Goal: Task Accomplishment & Management: Complete application form

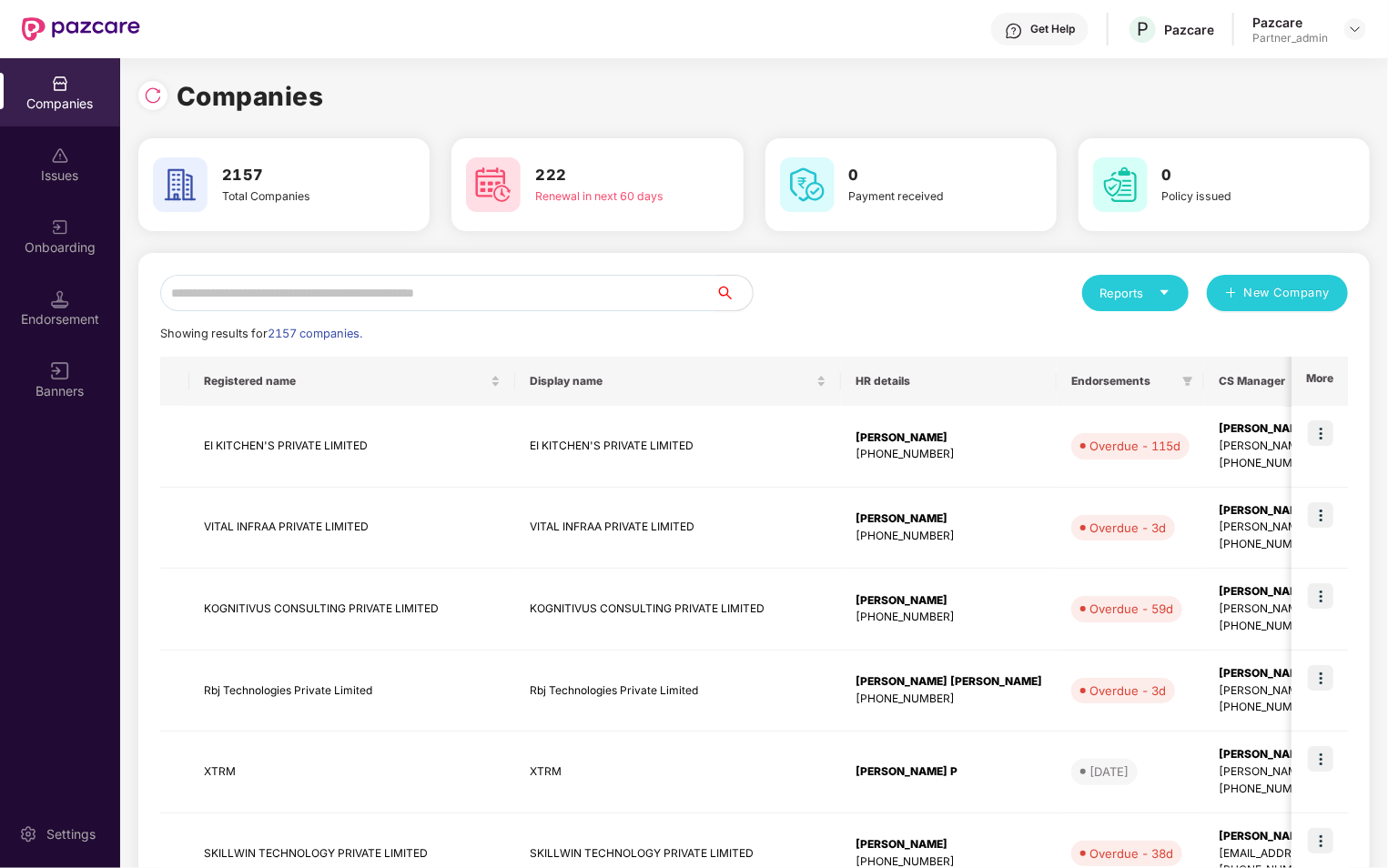
click at [451, 292] on input "text" at bounding box center [437, 293] width 556 height 37
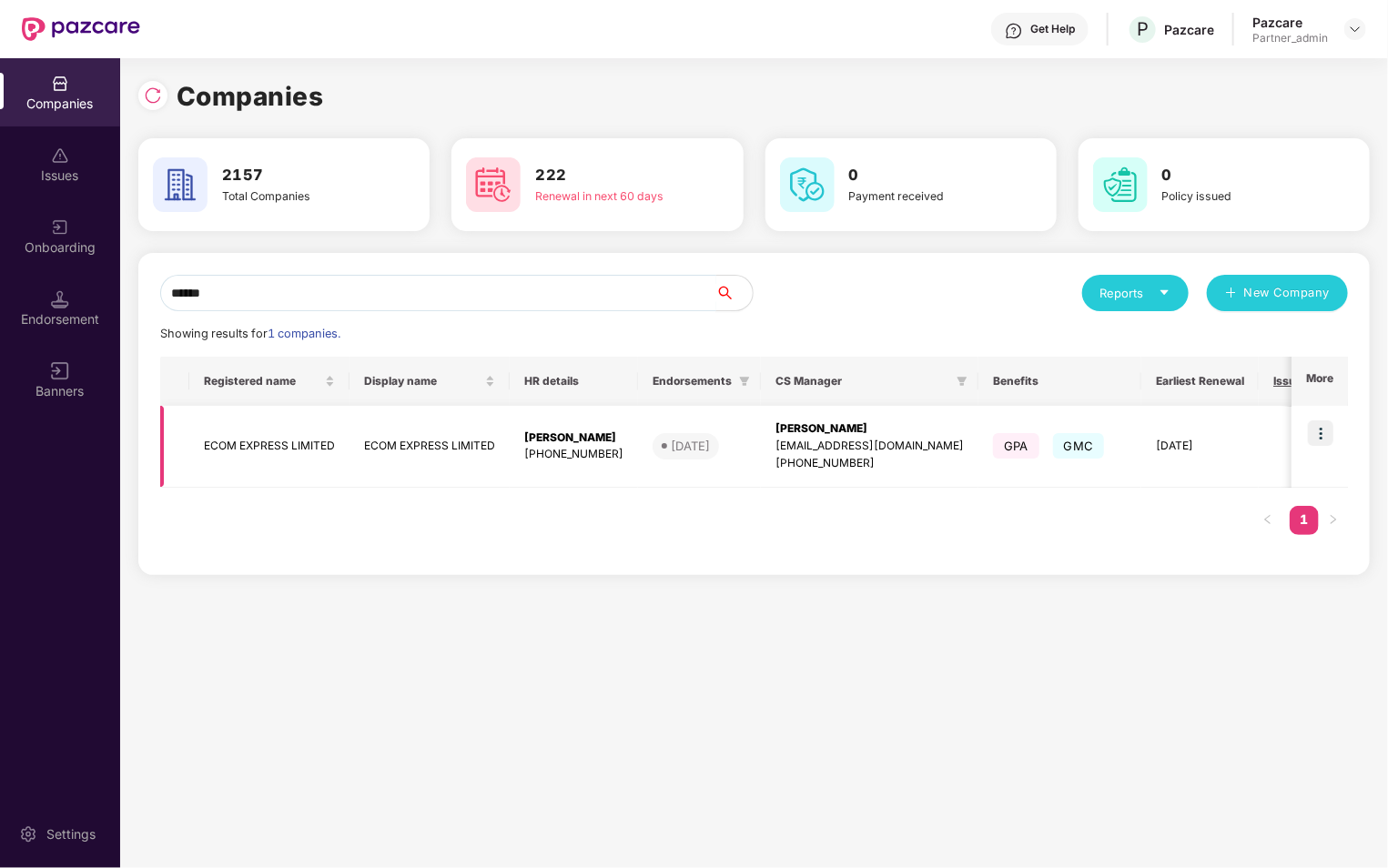
type input "******"
click at [1326, 431] on img at bounding box center [1320, 433] width 26 height 26
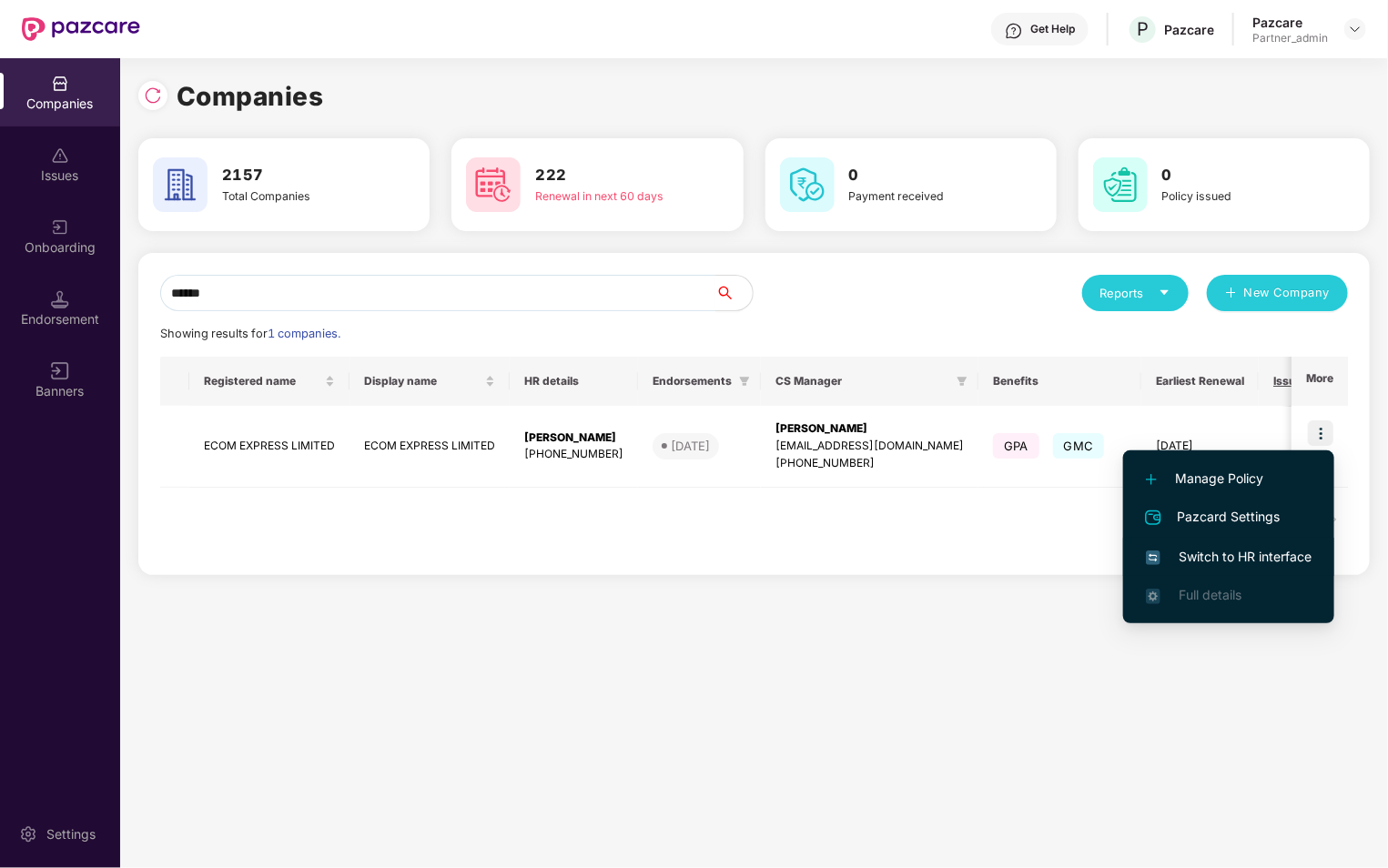
click at [1231, 559] on span "Switch to HR interface" at bounding box center [1228, 557] width 165 height 20
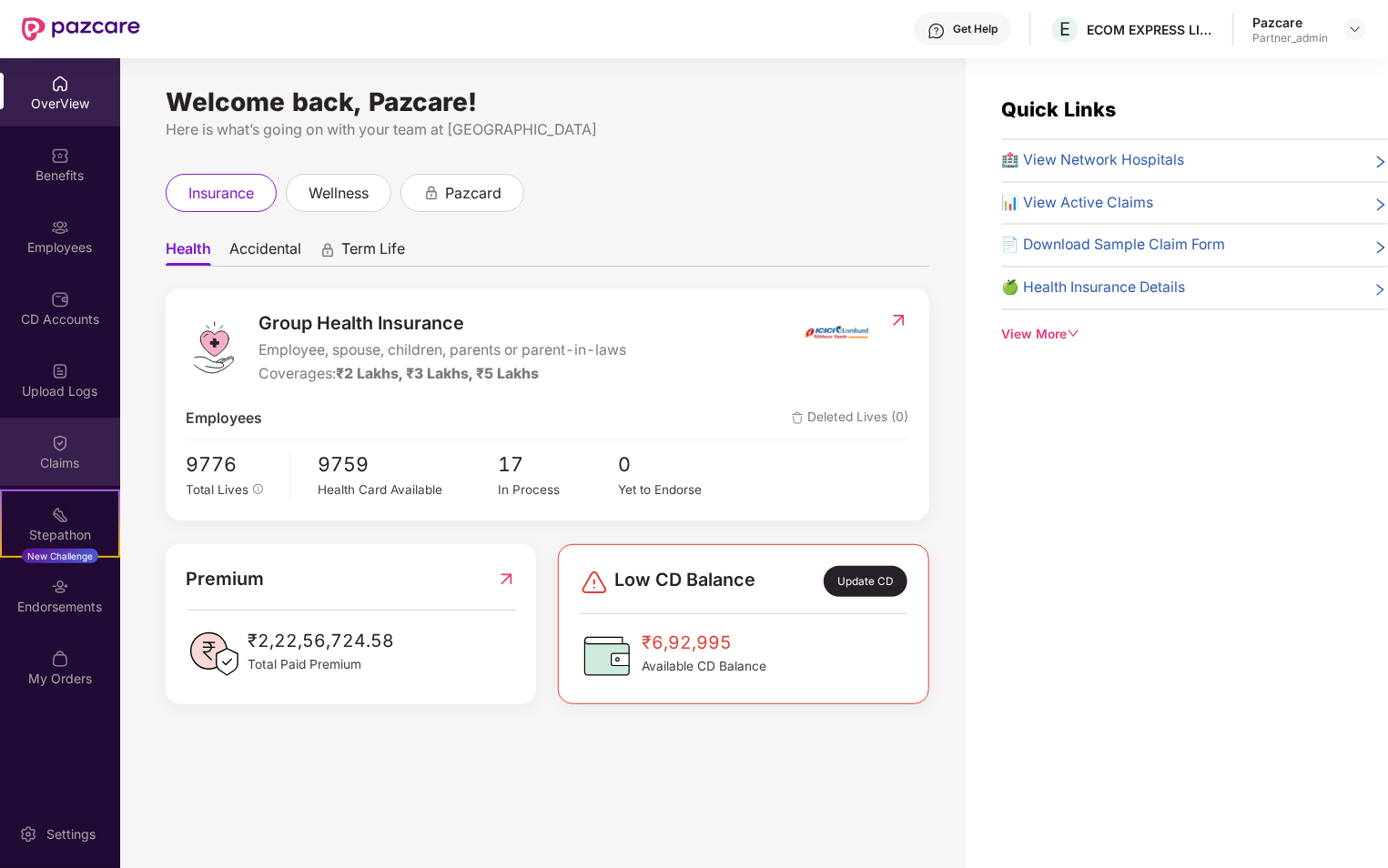
click at [67, 469] on div "Claims" at bounding box center [60, 463] width 121 height 18
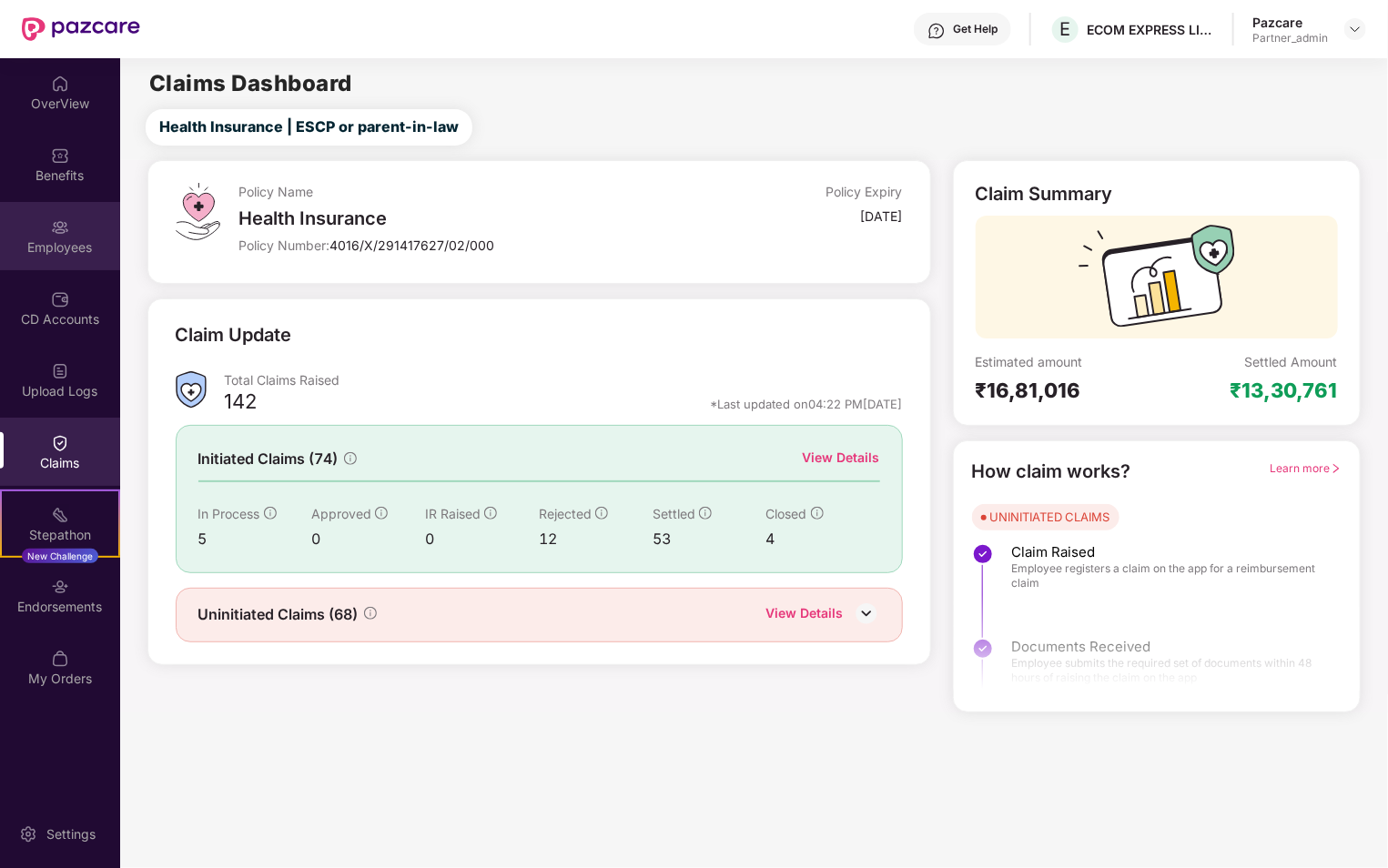
click at [72, 210] on div "Employees" at bounding box center [60, 235] width 121 height 68
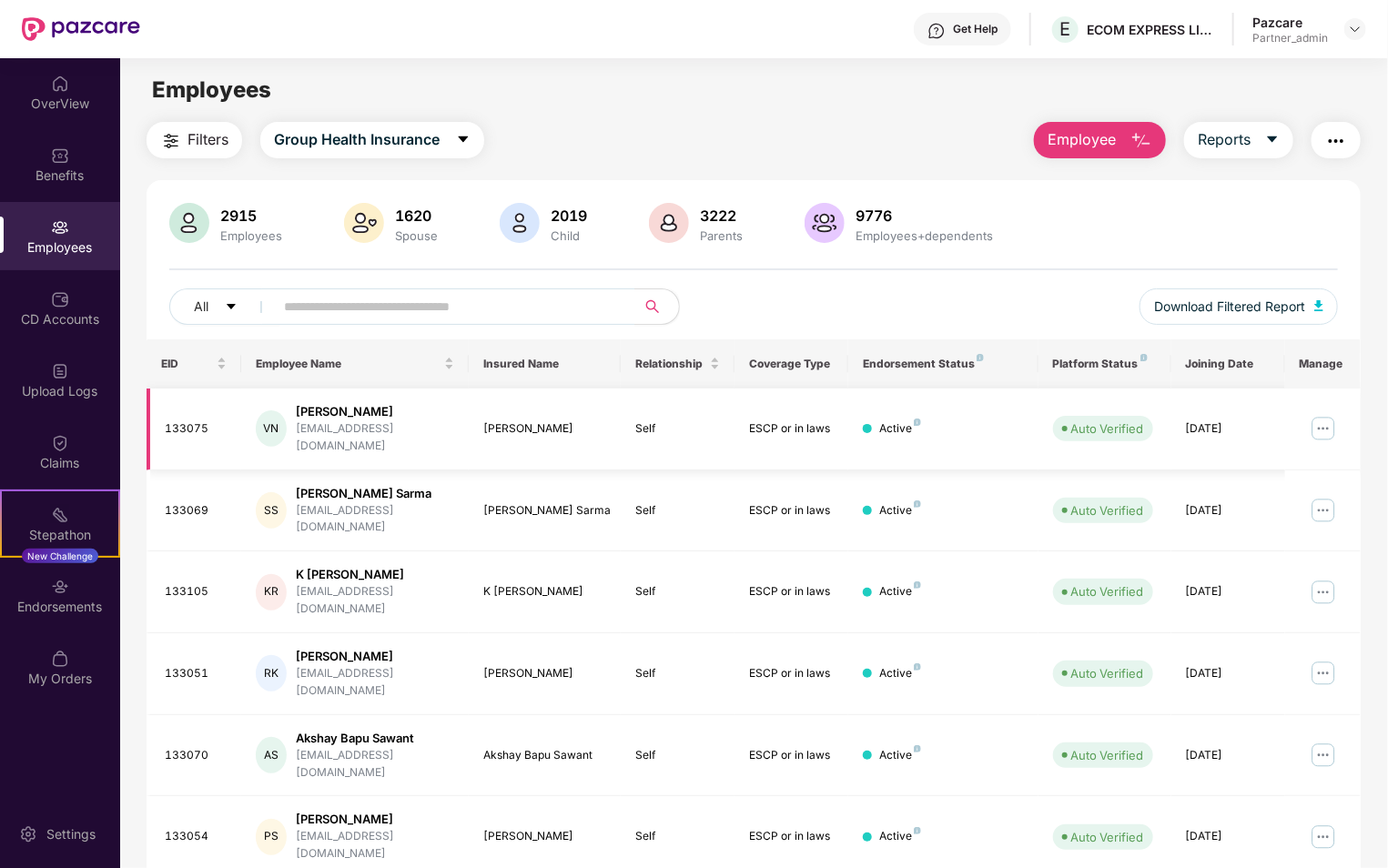
click at [1326, 424] on img at bounding box center [1323, 428] width 29 height 29
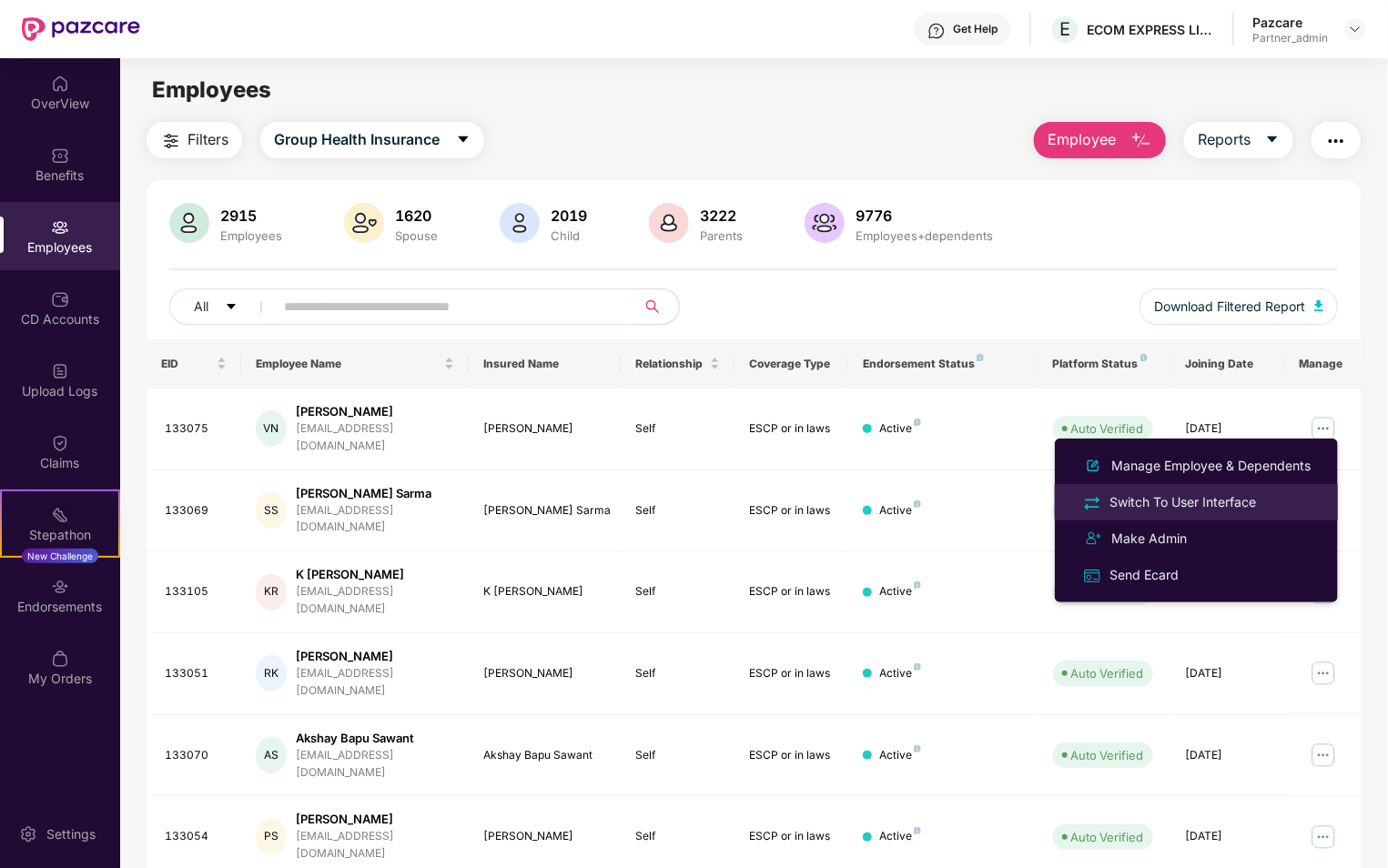
click at [1208, 506] on div "Switch To User Interface" at bounding box center [1183, 502] width 153 height 20
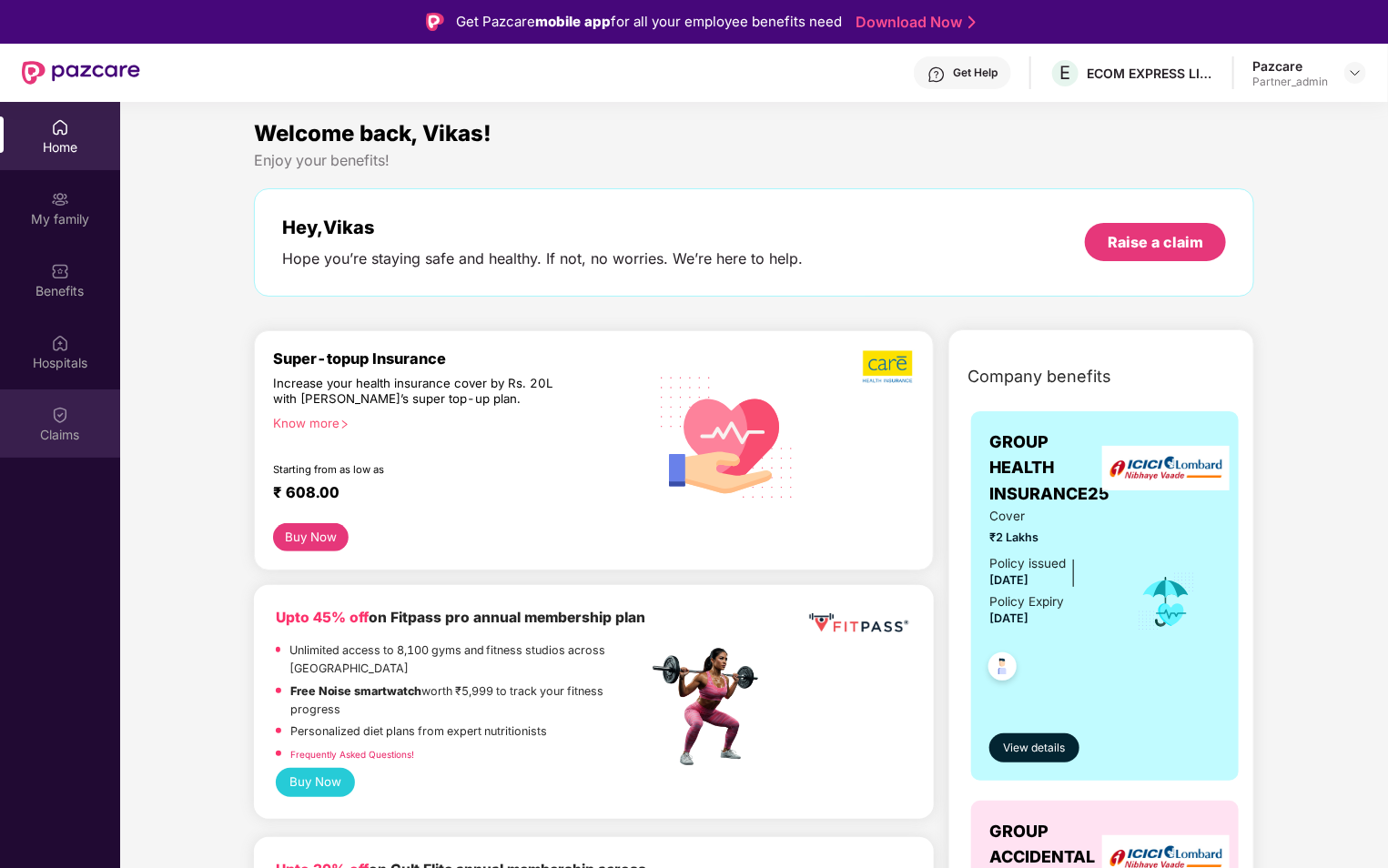
click at [64, 414] on img at bounding box center [60, 414] width 18 height 18
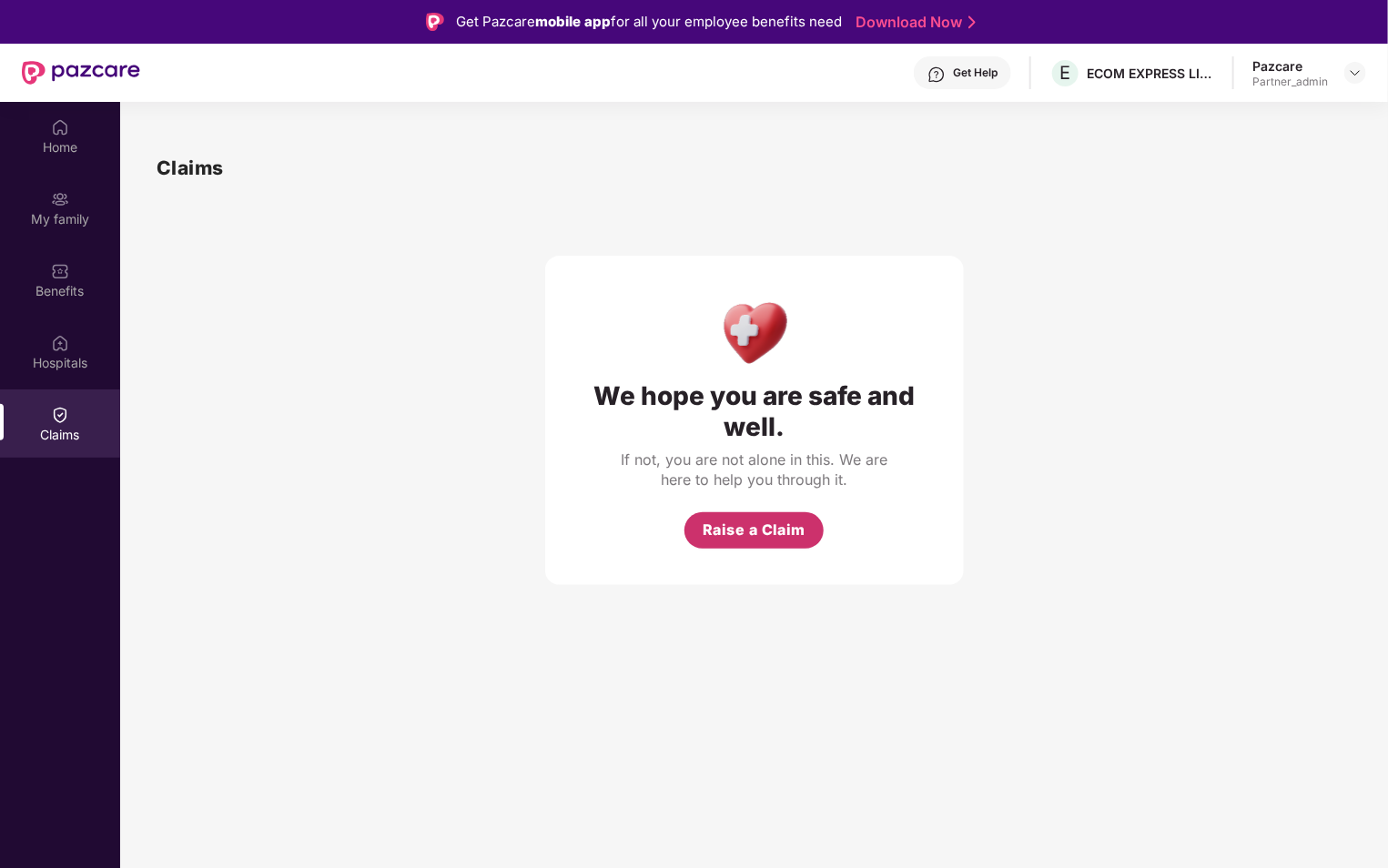
click at [751, 541] on span "Raise a Claim" at bounding box center [754, 529] width 104 height 23
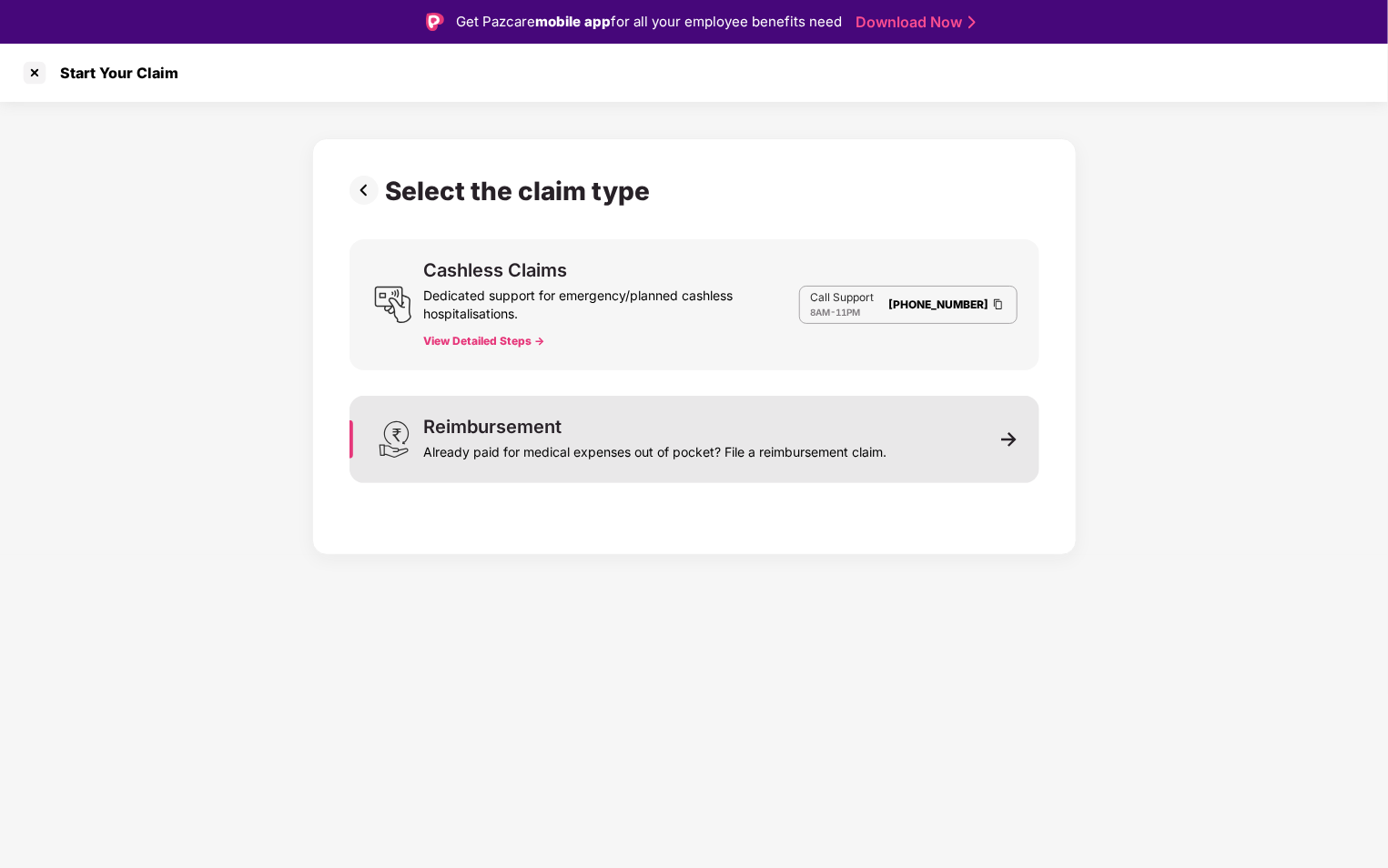
click at [614, 449] on div "Already paid for medical expenses out of pocket? File a reimbursement claim." at bounding box center [655, 448] width 463 height 26
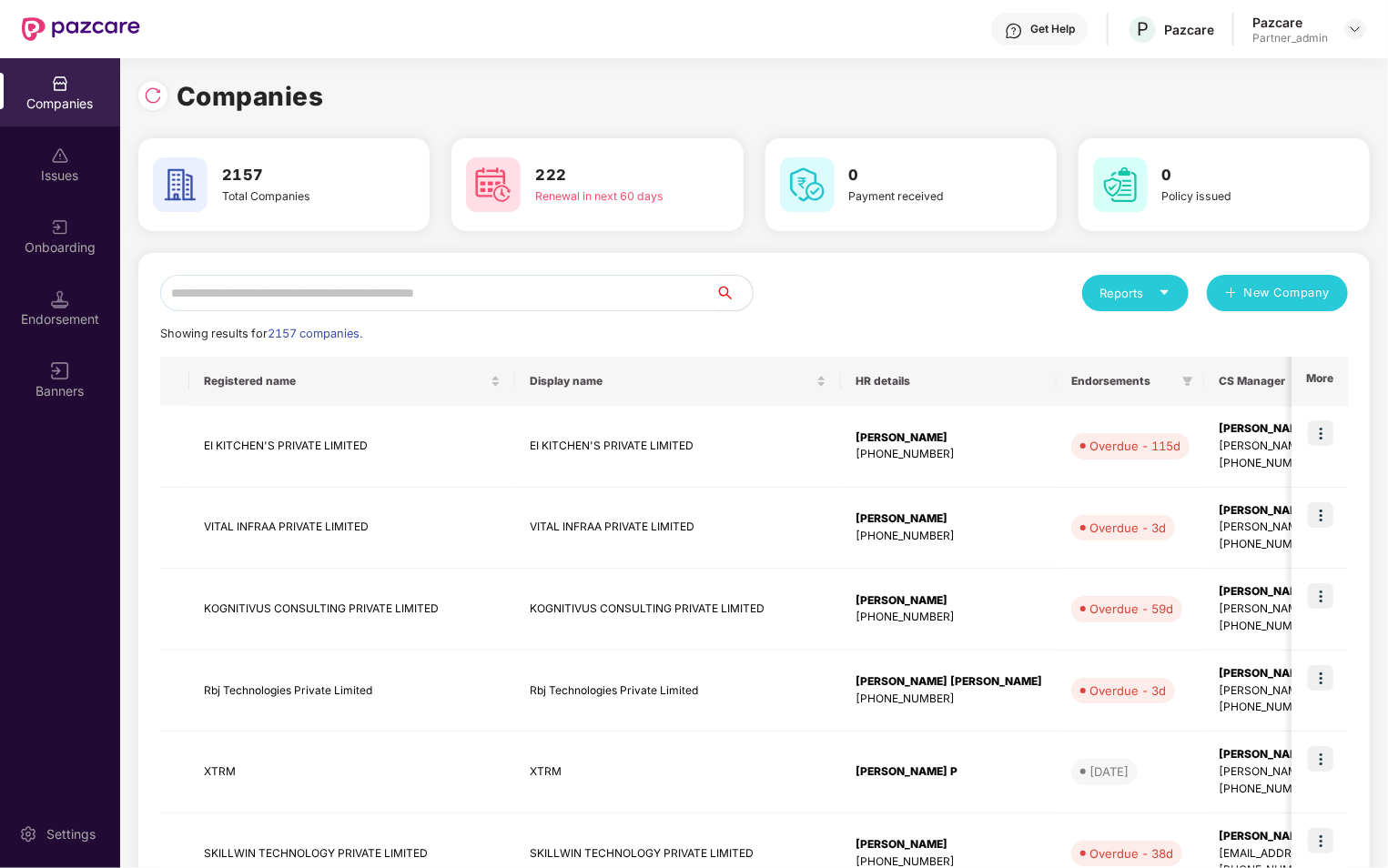
click at [365, 285] on input "text" at bounding box center [437, 293] width 556 height 37
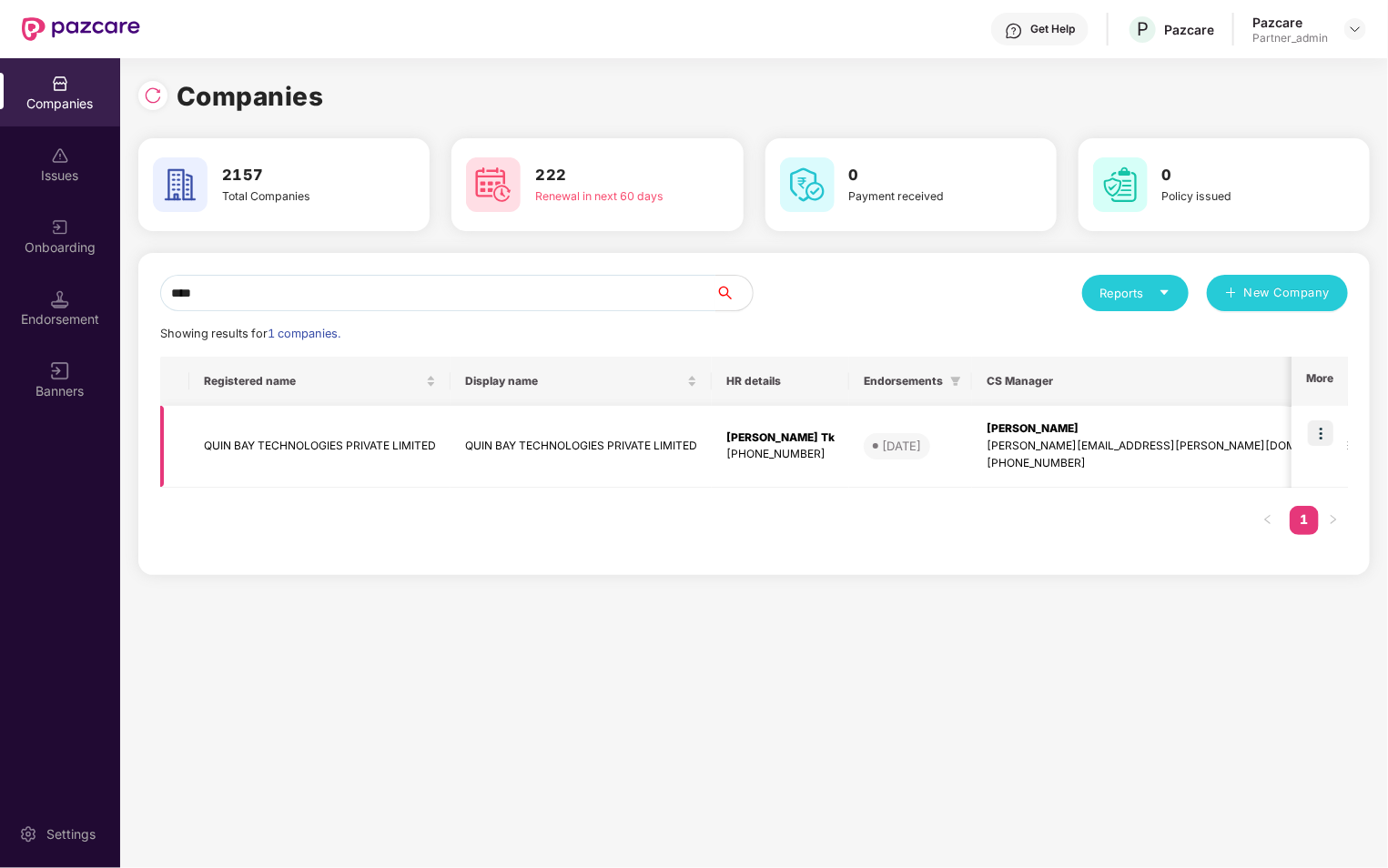
click at [1321, 435] on img at bounding box center [1320, 433] width 26 height 26
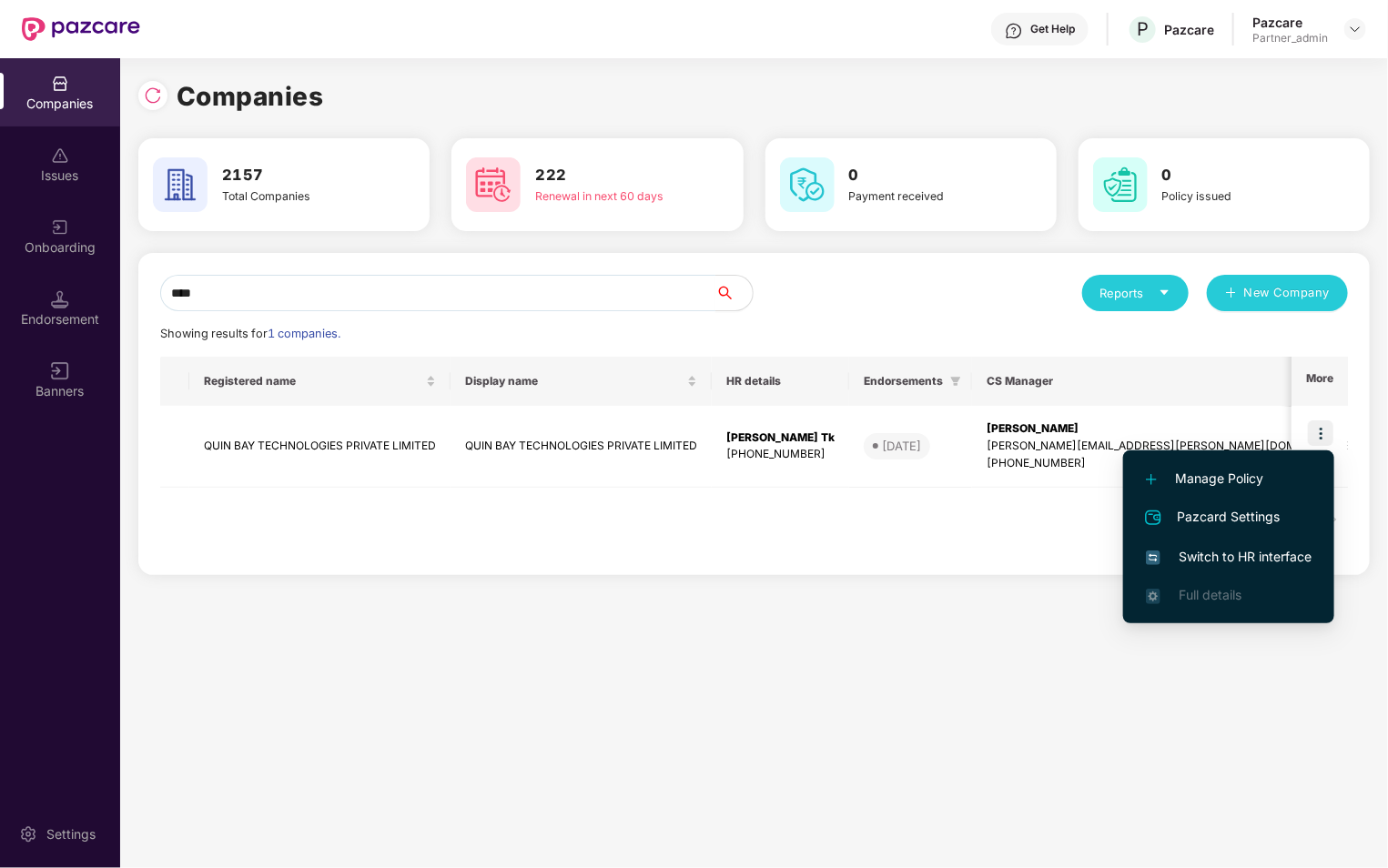
click at [979, 347] on div "**** Reports New Company Showing results for 1 companies. Registered name Displ…" at bounding box center [753, 413] width 1187 height 278
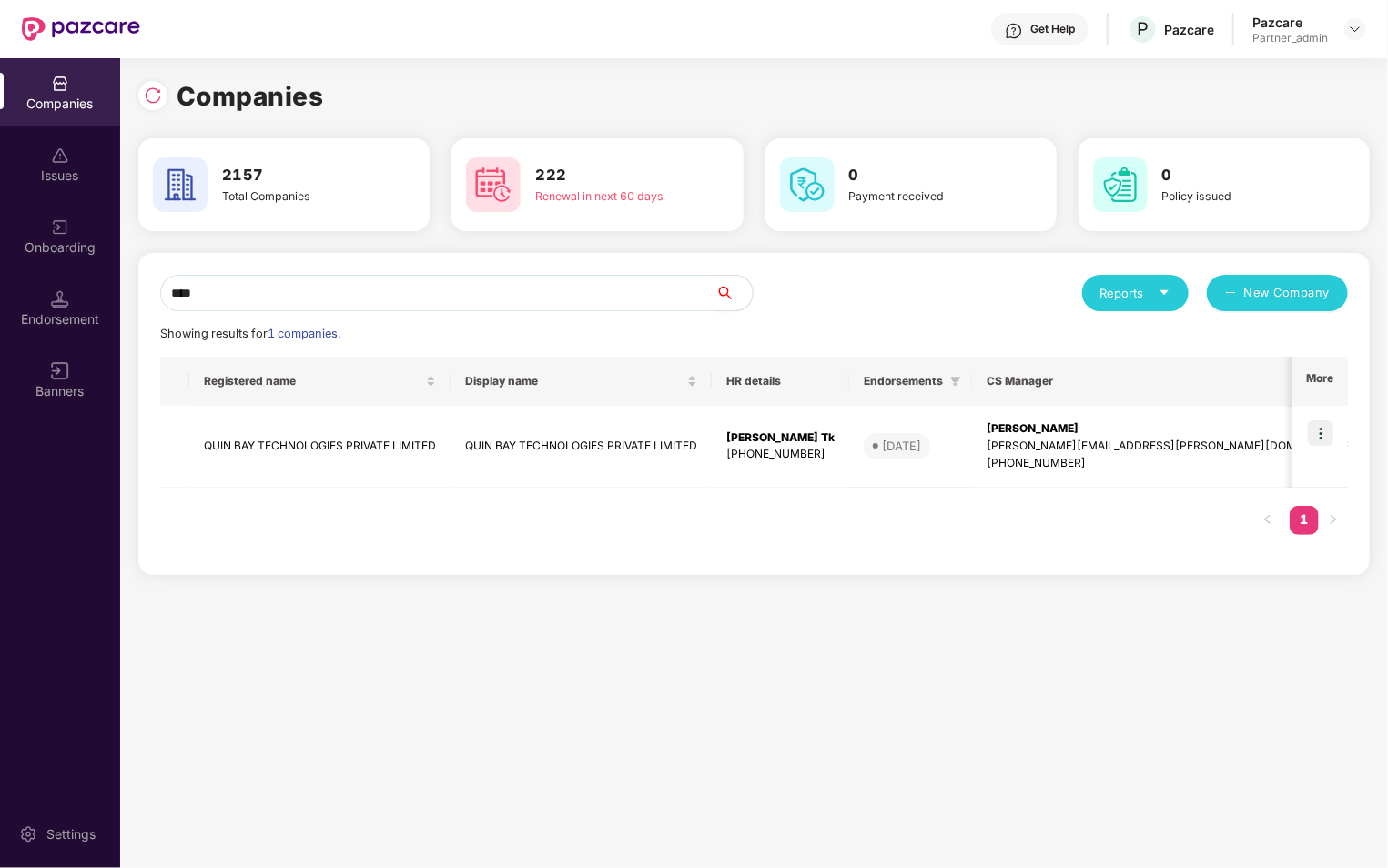
click at [379, 300] on input "****" at bounding box center [437, 293] width 556 height 37
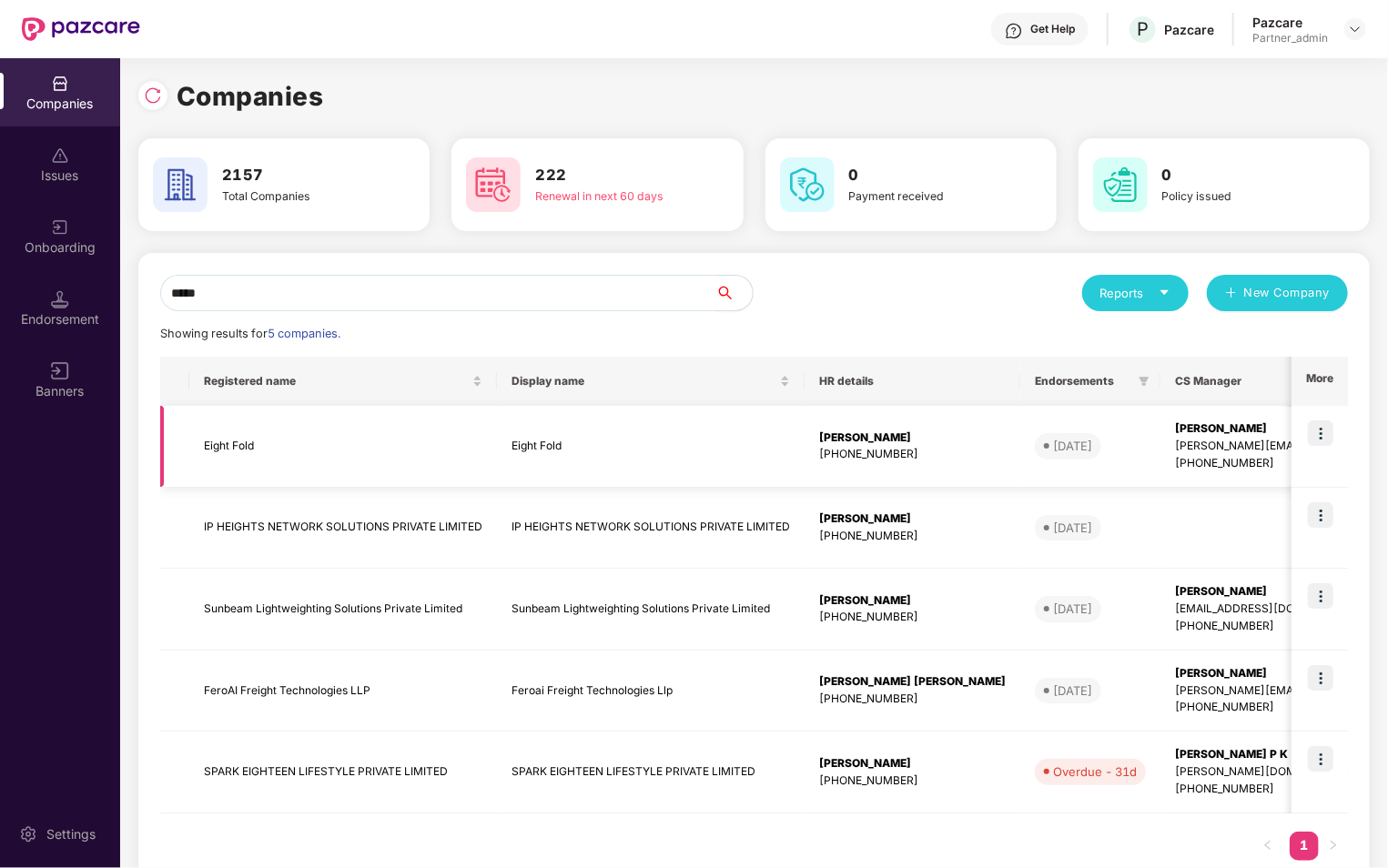
type input "*****"
click at [1314, 423] on img at bounding box center [1320, 433] width 26 height 26
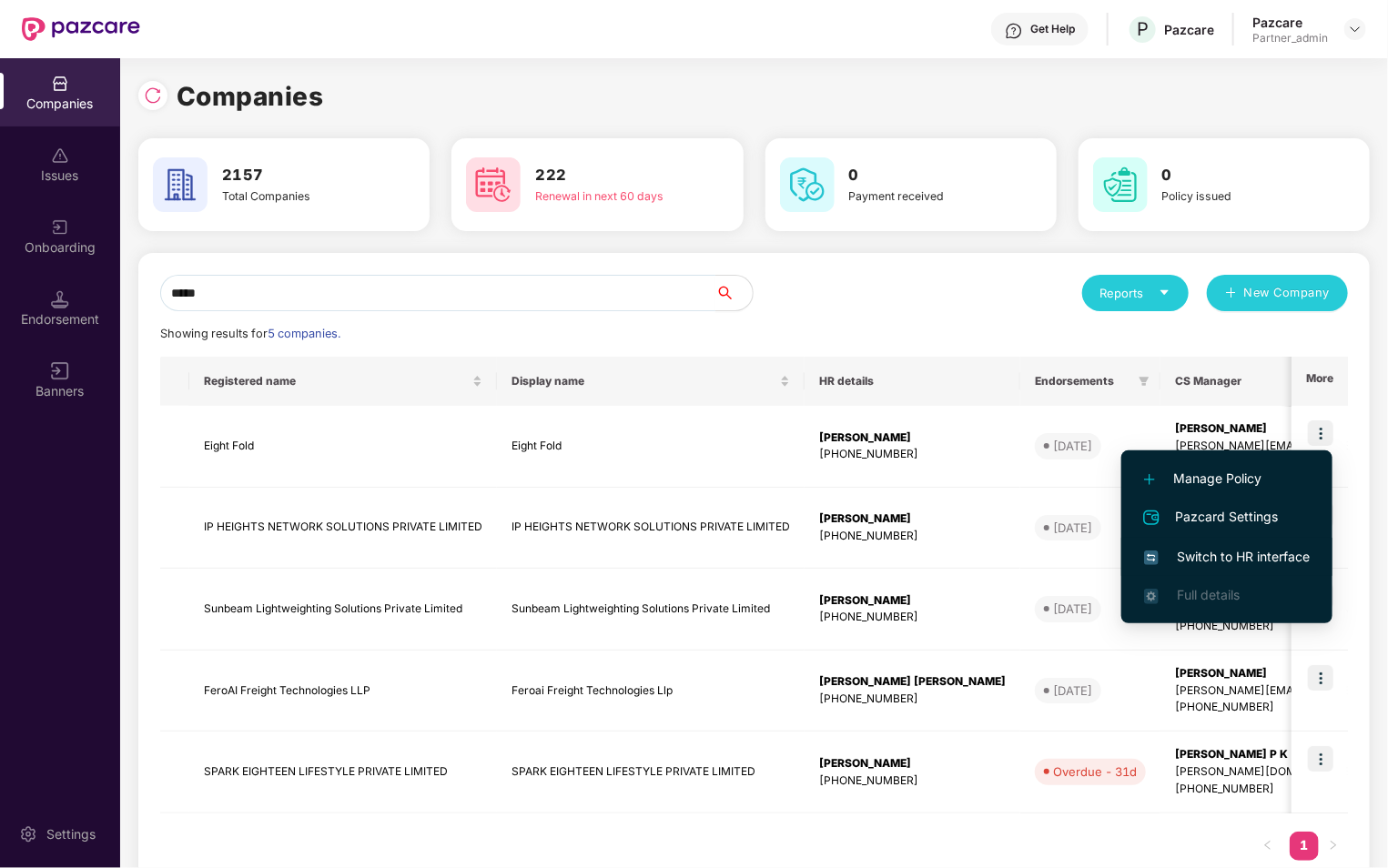
click at [1232, 557] on span "Switch to HR interface" at bounding box center [1226, 557] width 165 height 20
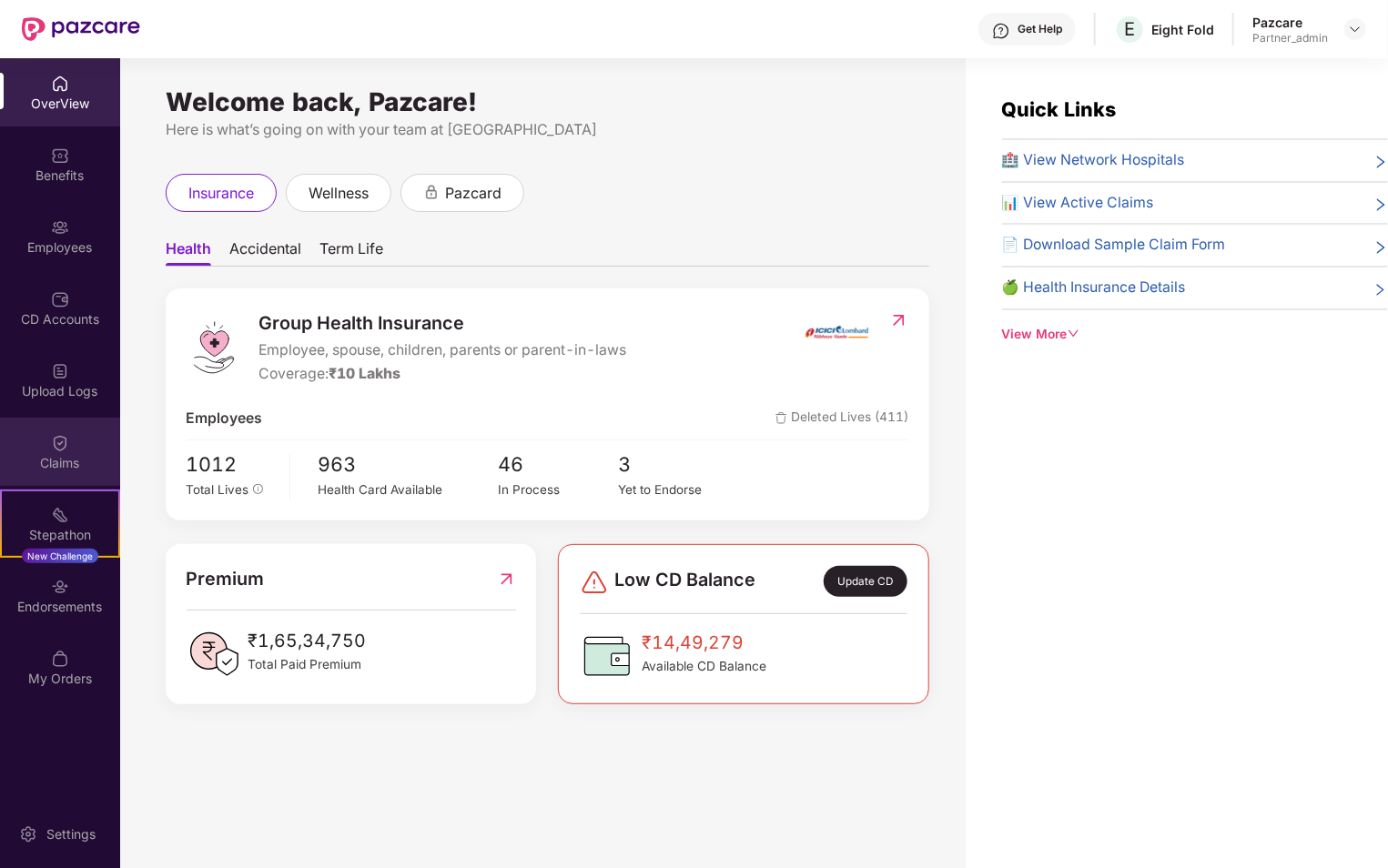
click at [66, 458] on div "Claims" at bounding box center [60, 463] width 121 height 18
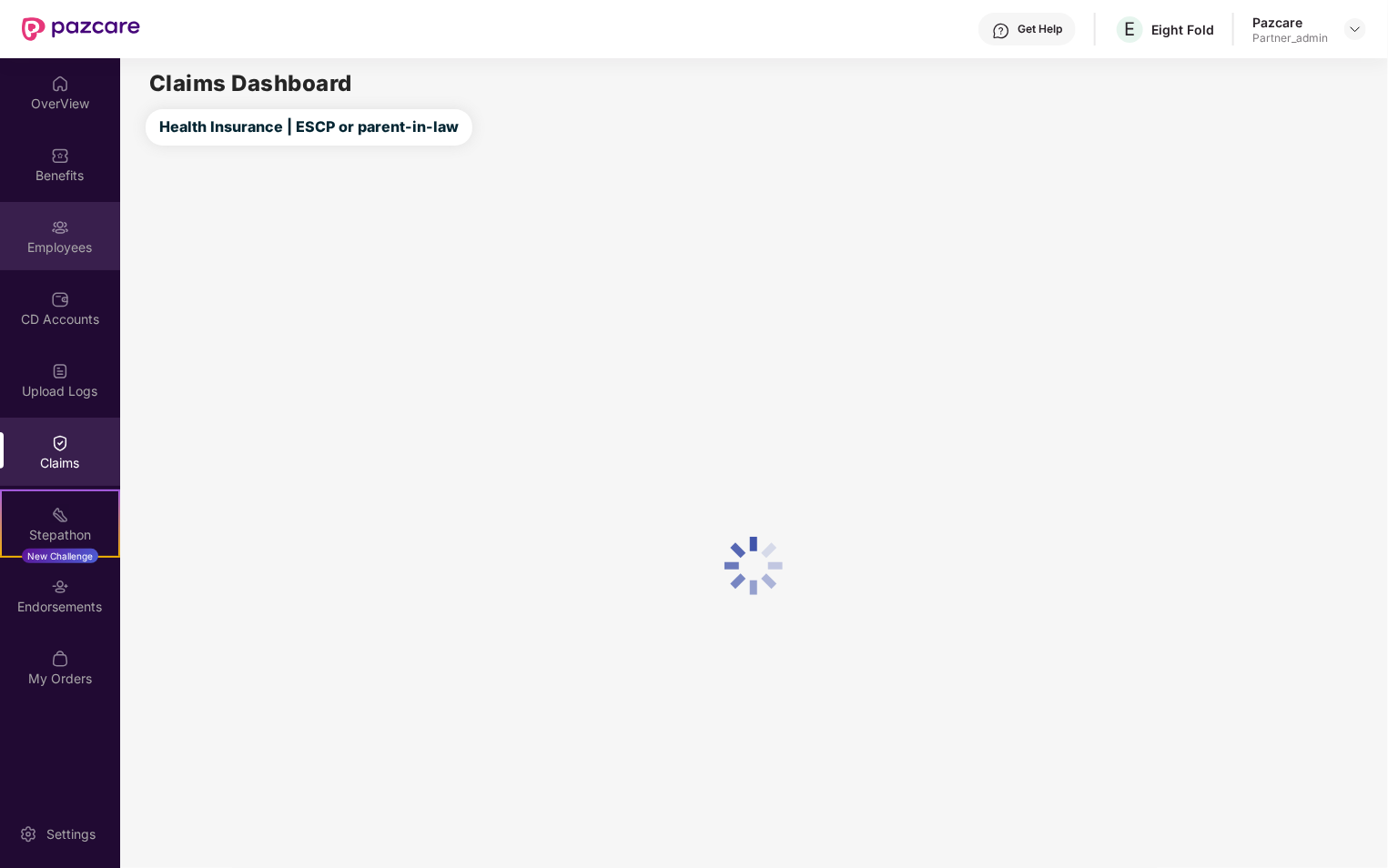
click at [53, 242] on div "Employees" at bounding box center [60, 247] width 121 height 18
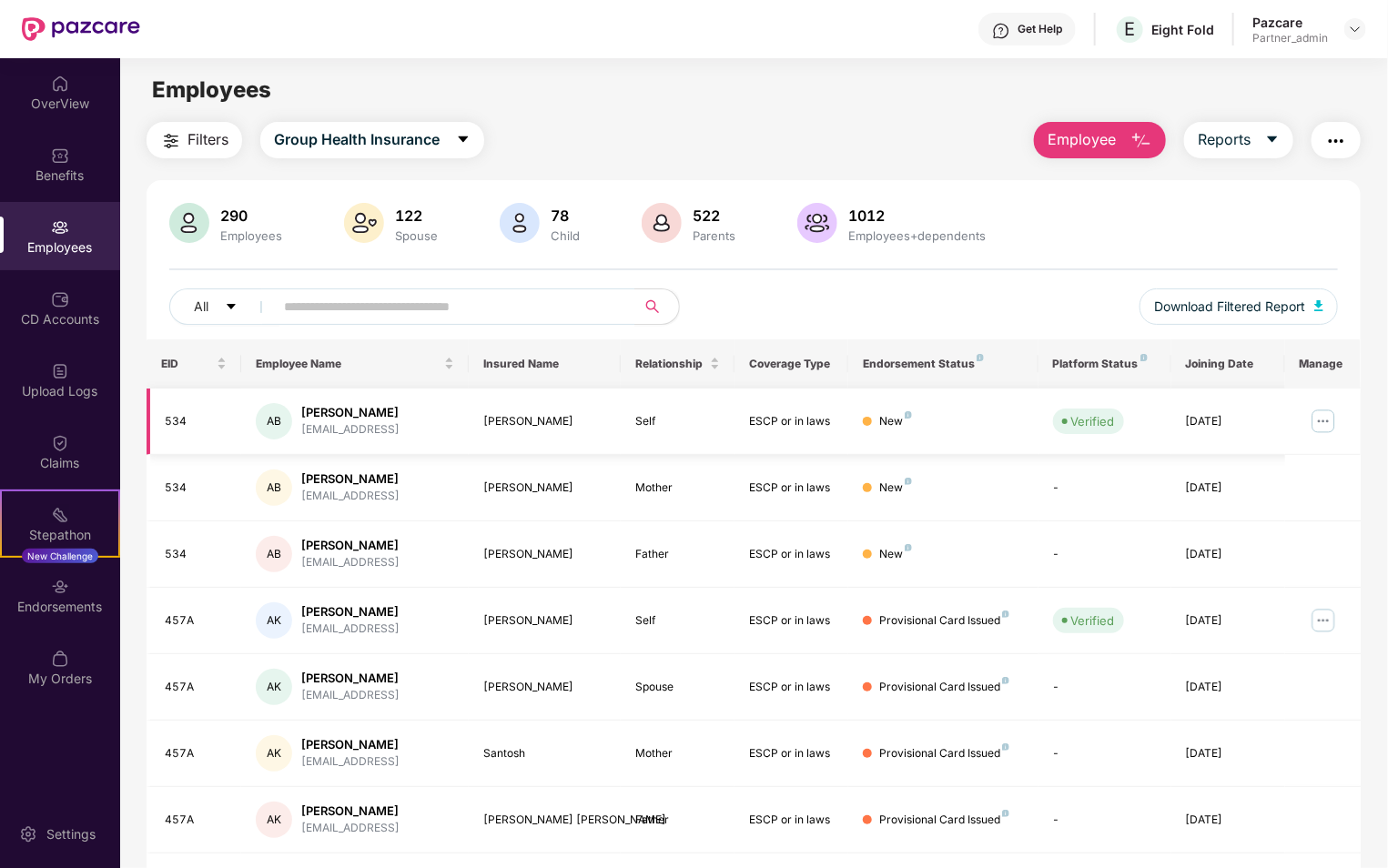
click at [1317, 419] on img at bounding box center [1323, 421] width 29 height 29
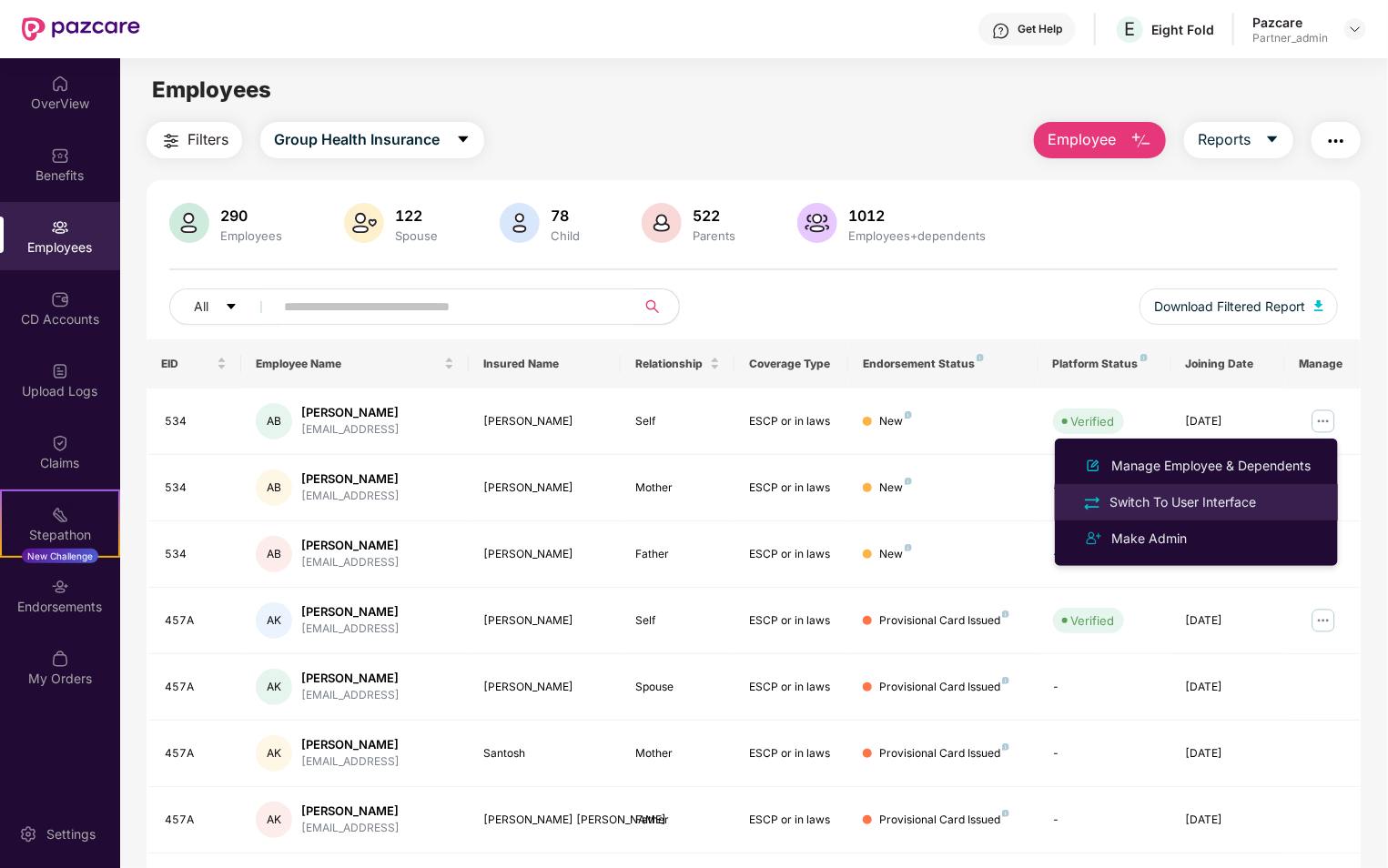
click at [1225, 504] on div "Switch To User Interface" at bounding box center [1183, 502] width 153 height 20
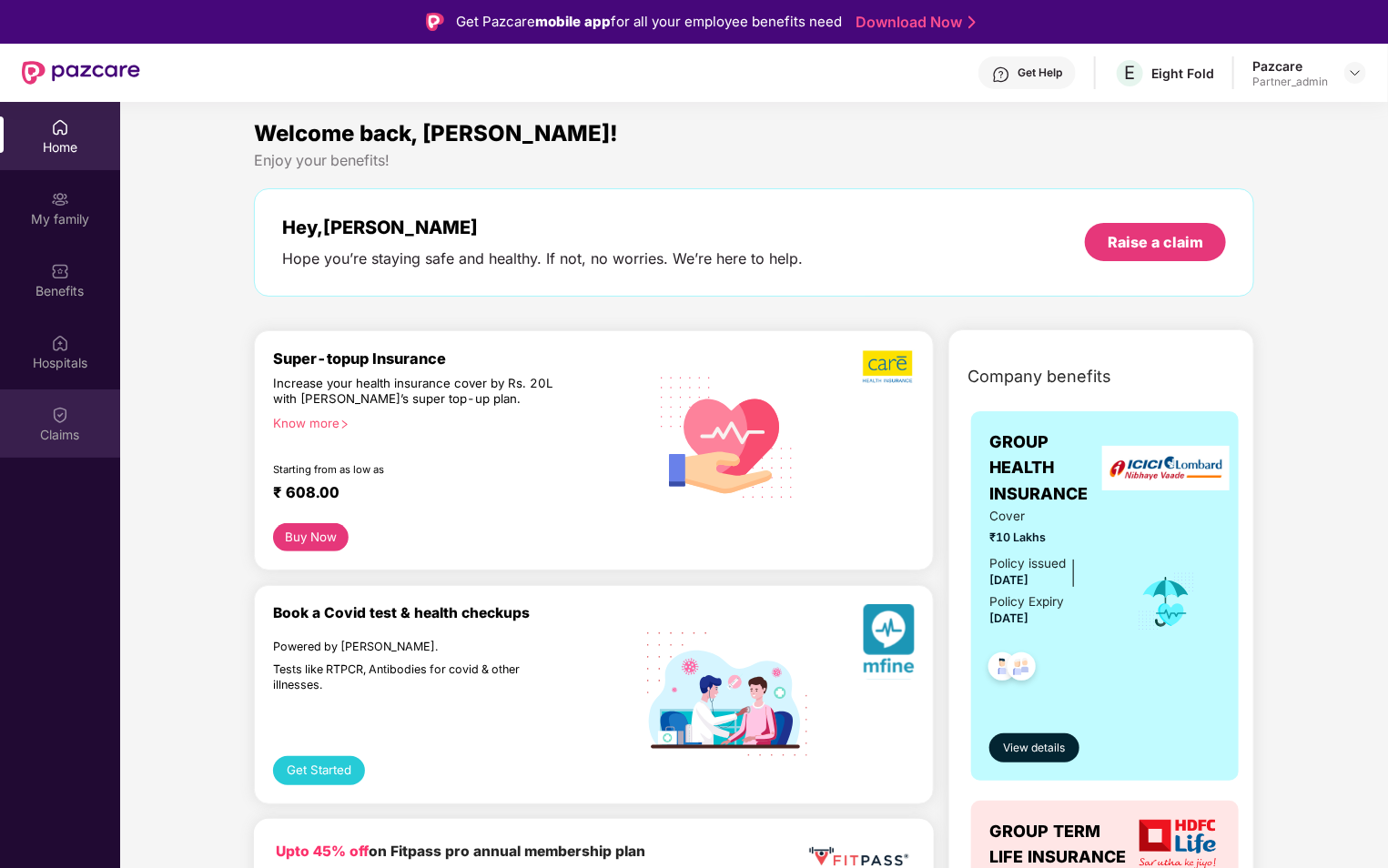
click at [54, 431] on div "Claims" at bounding box center [60, 434] width 121 height 18
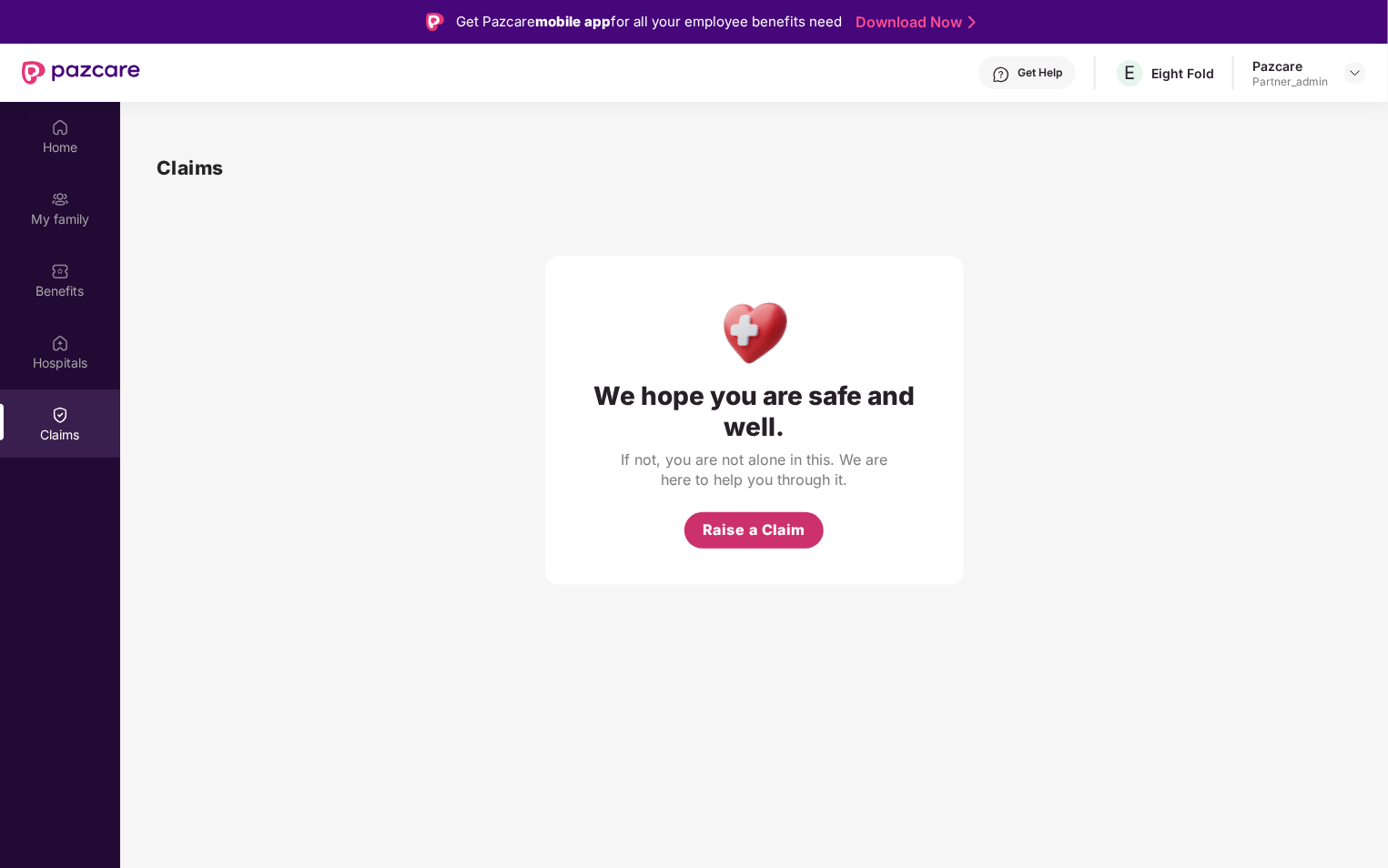
click at [768, 539] on span "Raise a Claim" at bounding box center [754, 529] width 104 height 23
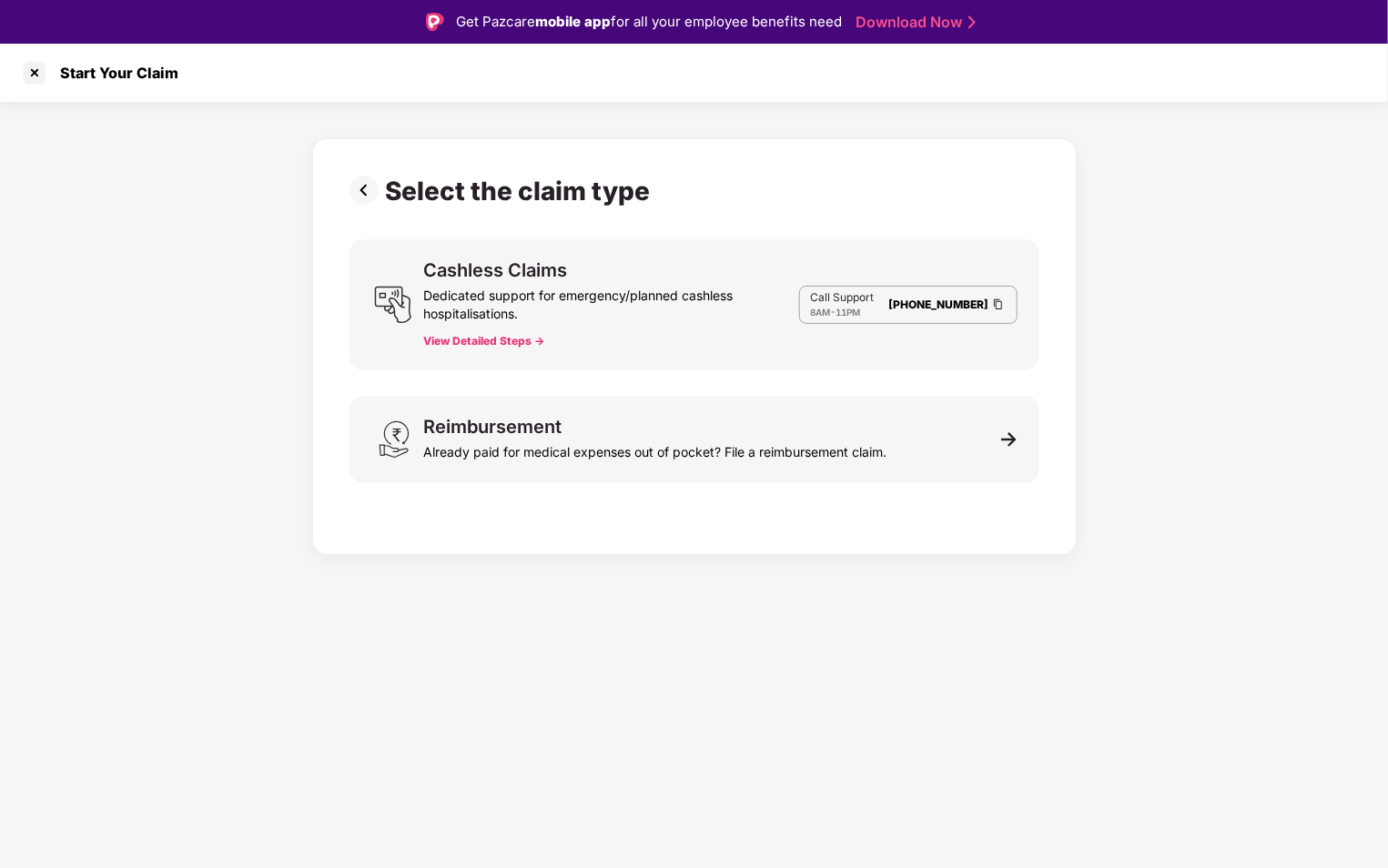
click at [503, 338] on button "View Detailed Steps ->" at bounding box center [483, 341] width 121 height 15
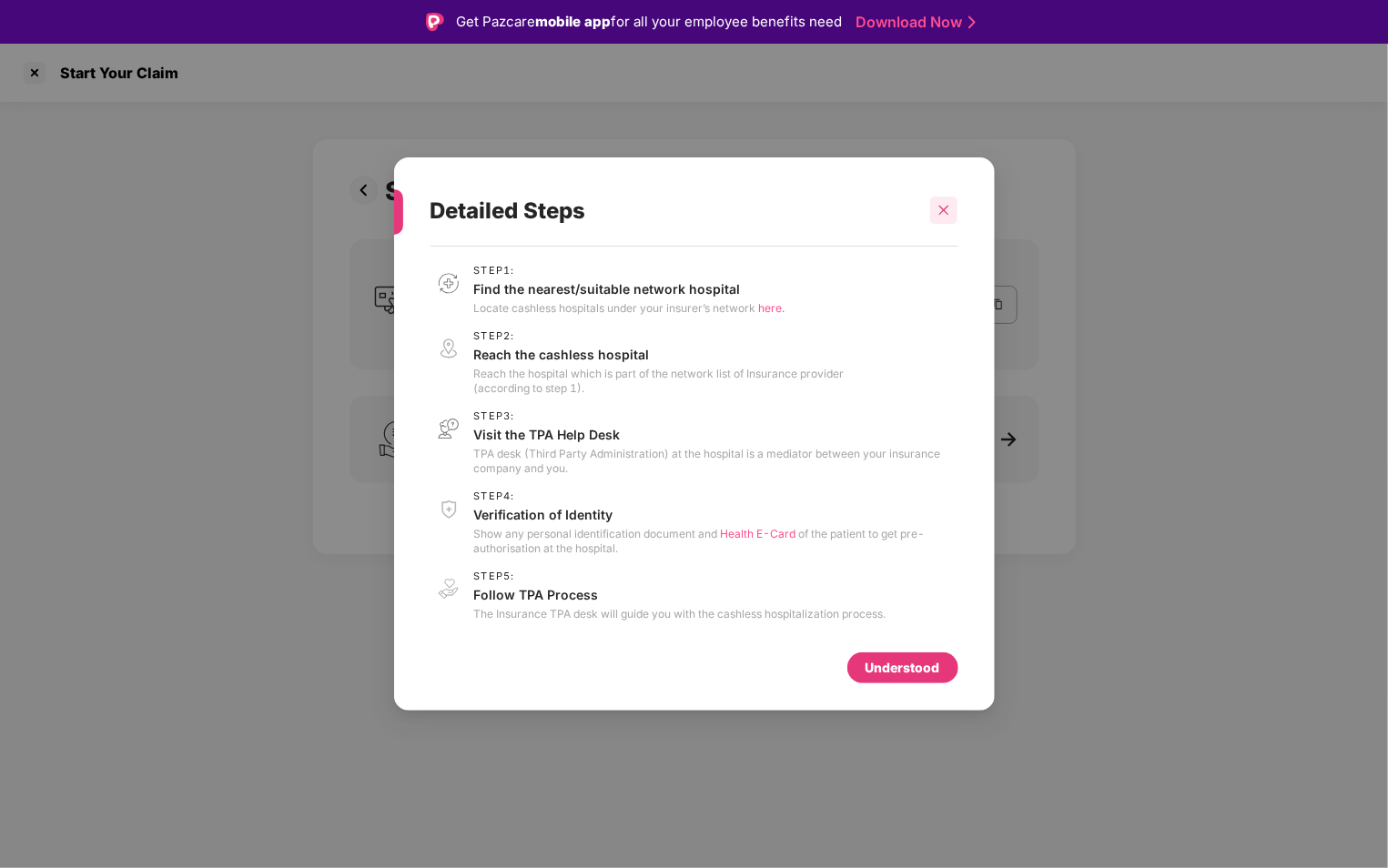
click at [940, 211] on icon "close" at bounding box center [943, 210] width 13 height 13
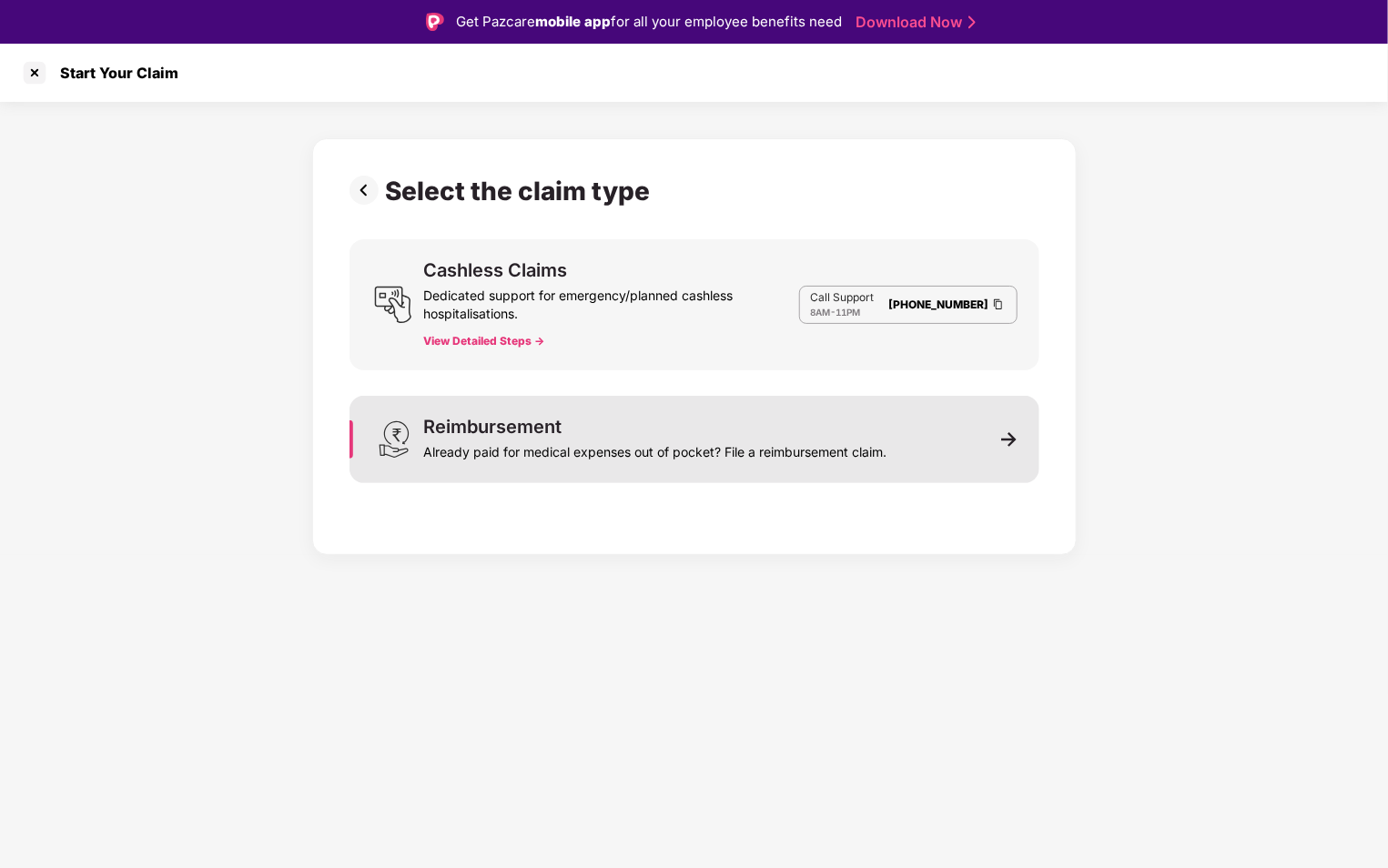
click at [555, 448] on div "Already paid for medical expenses out of pocket? File a reimbursement claim." at bounding box center [655, 448] width 463 height 26
